Goal: Task Accomplishment & Management: Use online tool/utility

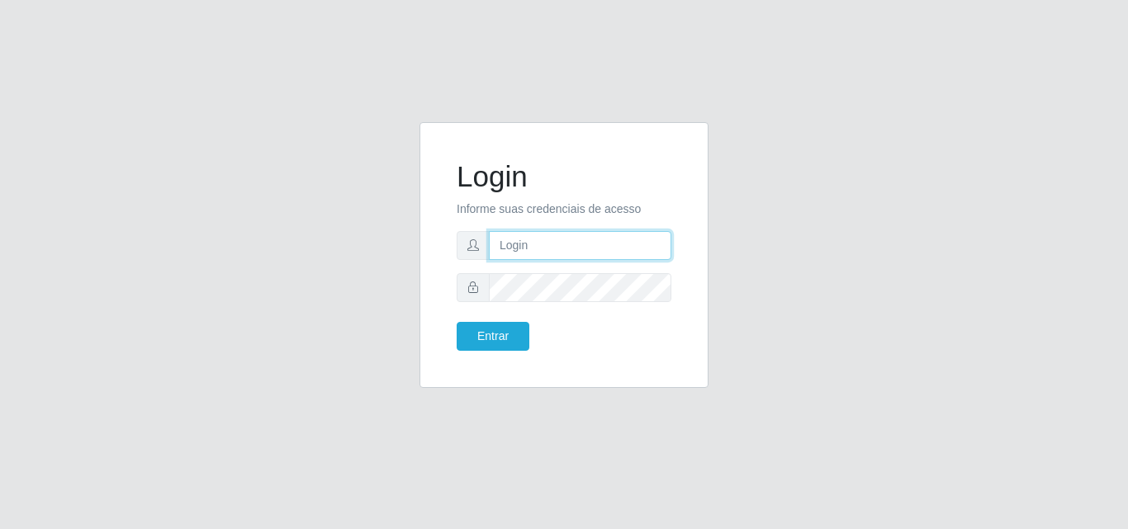
drag, startPoint x: 556, startPoint y: 238, endPoint x: 556, endPoint y: 247, distance: 9.1
click at [556, 247] on input "text" at bounding box center [580, 245] width 183 height 29
type input "[MEDICAL_DATA]@saullus"
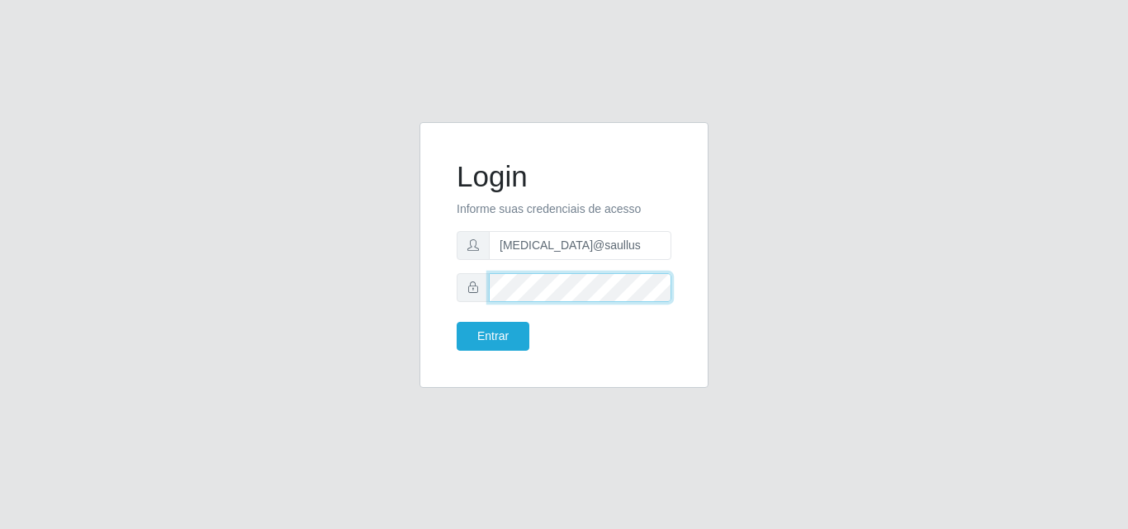
click at [457, 322] on button "Entrar" at bounding box center [493, 336] width 73 height 29
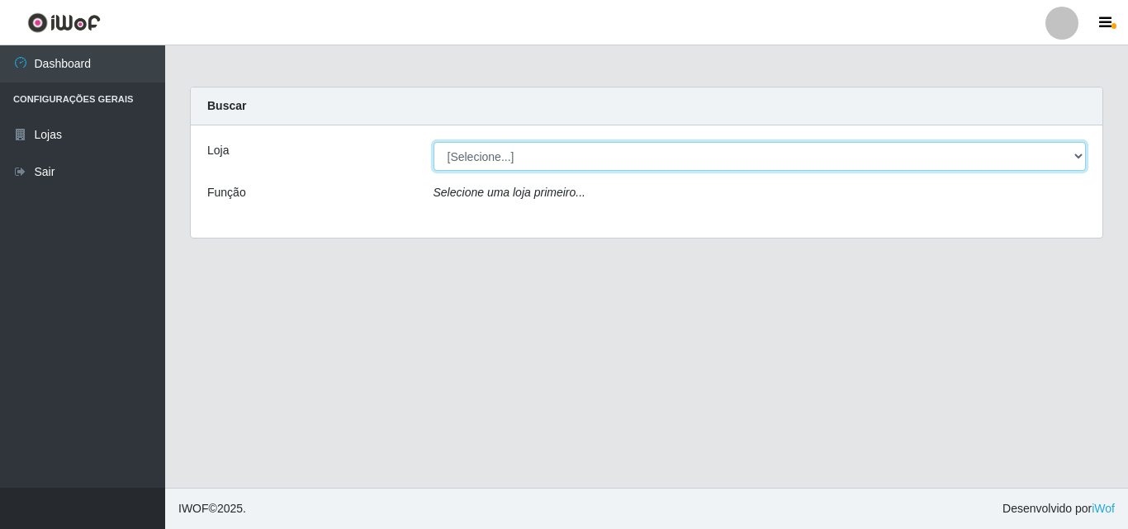
click at [854, 155] on select "[Selecione...] Saullus Supermercados" at bounding box center [760, 156] width 653 height 29
select select "423"
click at [434, 142] on select "[Selecione...] Saullus Supermercados" at bounding box center [760, 156] width 653 height 29
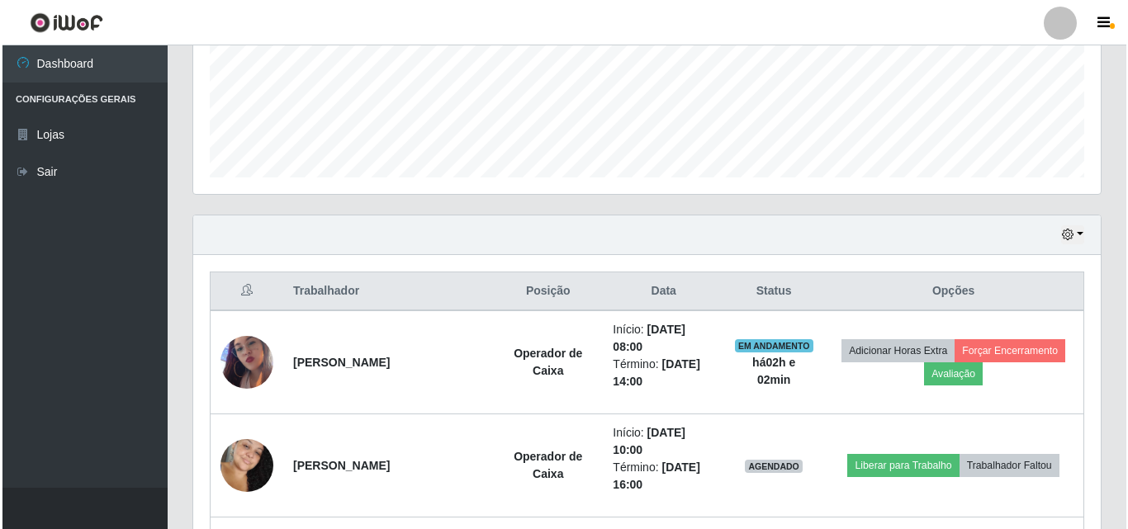
scroll to position [496, 0]
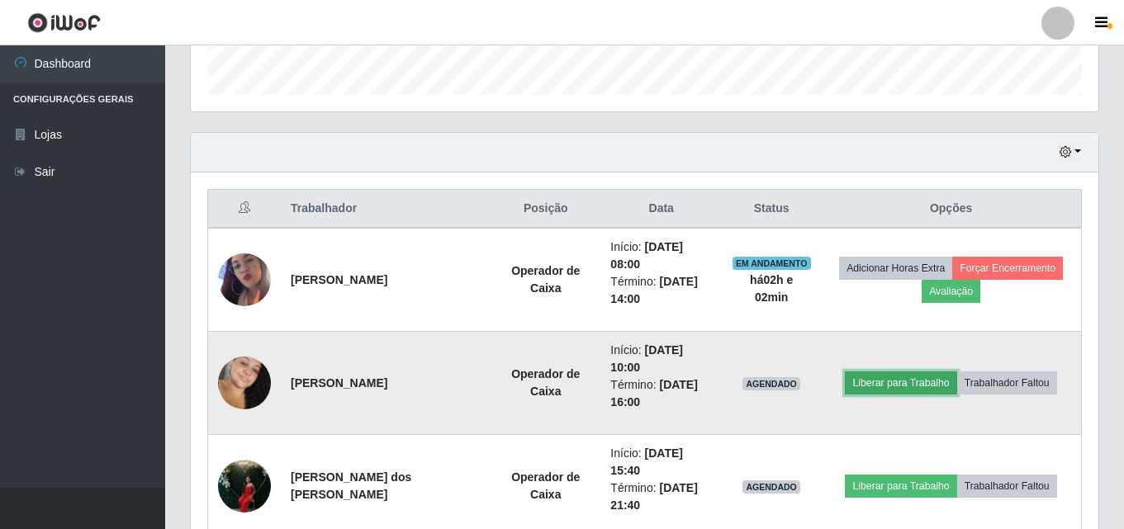
click at [893, 372] on button "Liberar para Trabalho" at bounding box center [901, 383] width 112 height 23
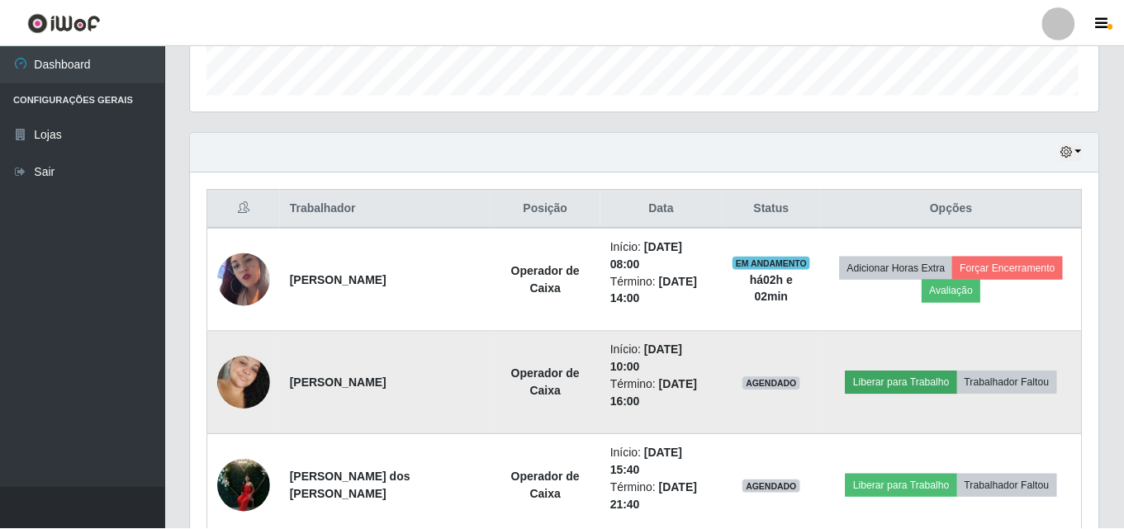
scroll to position [343, 899]
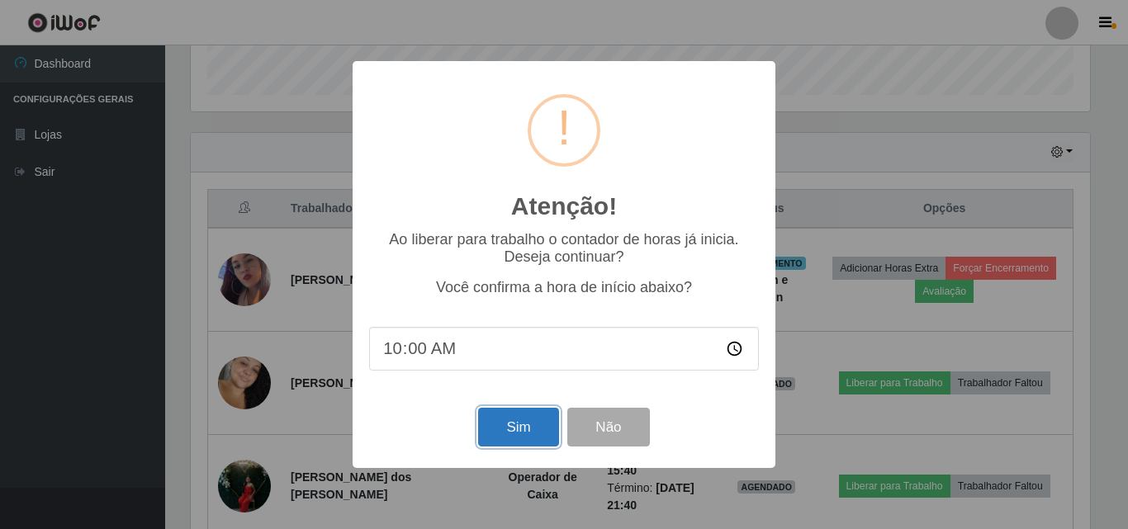
click at [523, 421] on button "Sim" at bounding box center [518, 427] width 80 height 39
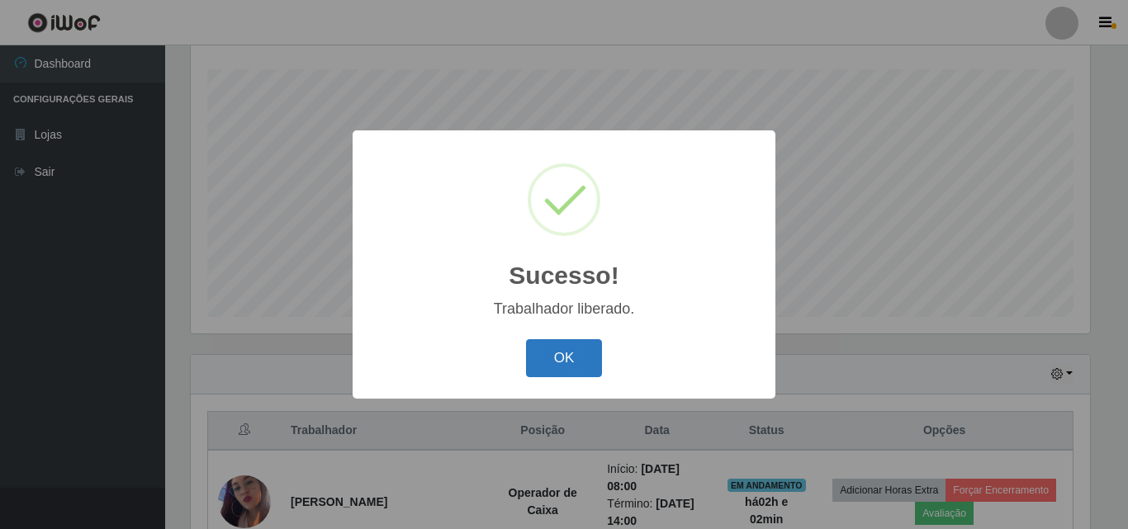
click at [567, 362] on button "OK" at bounding box center [564, 358] width 77 height 39
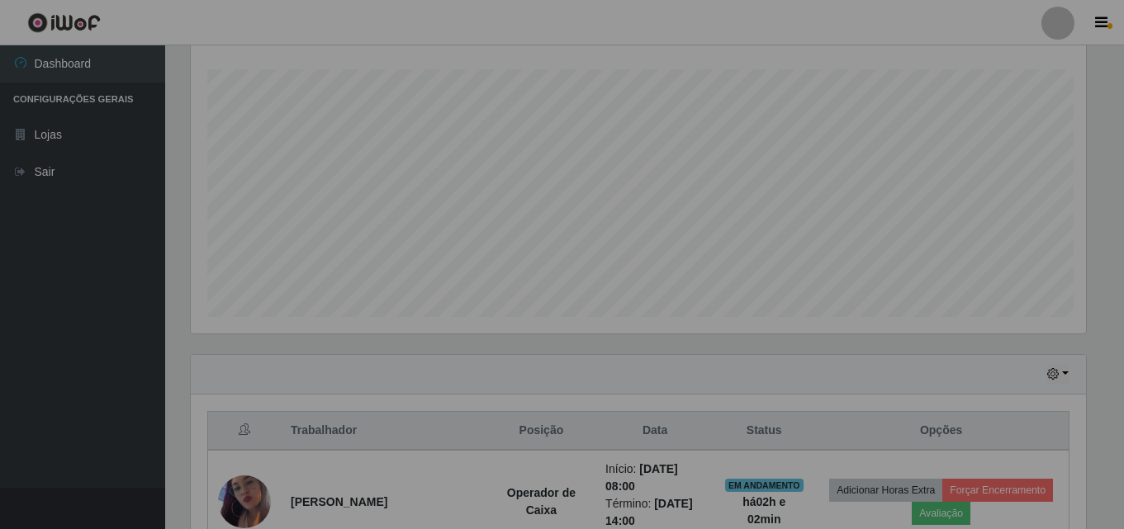
scroll to position [343, 908]
